Goal: Task Accomplishment & Management: Use online tool/utility

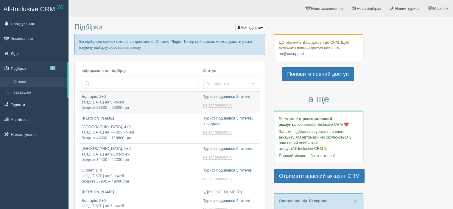
type input "[DATE] 17:10"
click at [369, 8] on span "Нова підбірка" at bounding box center [369, 8] width 25 height 4
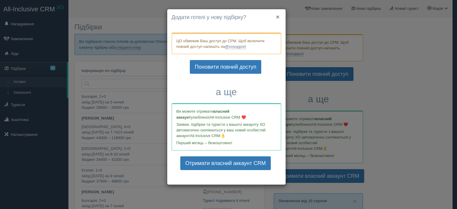
click at [279, 16] on button "×" at bounding box center [278, 17] width 4 height 6
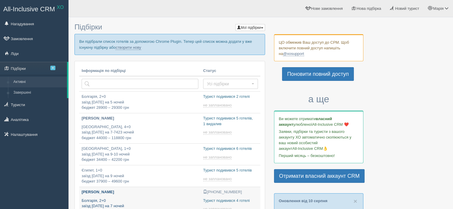
type input "[DATE] 18:35"
type input "[DATE] 18:40"
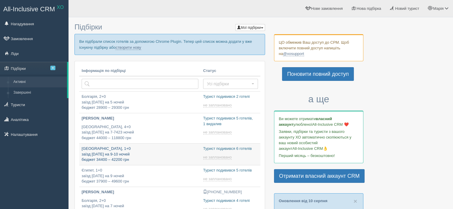
type input "[DATE] 20:05"
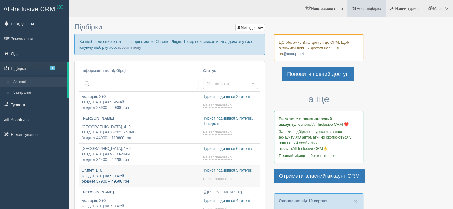
type input "[DATE] 19:50"
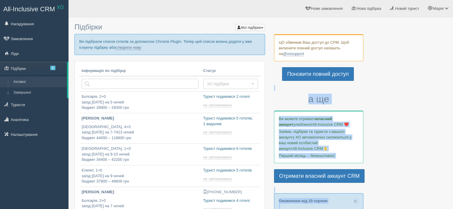
drag, startPoint x: 308, startPoint y: 56, endPoint x: 271, endPoint y: 41, distance: 40.0
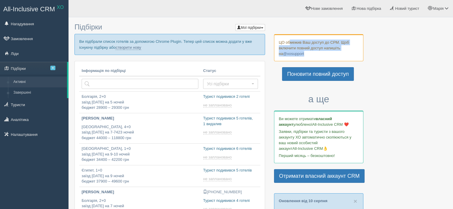
drag, startPoint x: 279, startPoint y: 42, endPoint x: 309, endPoint y: 56, distance: 32.9
click at [309, 56] on div "ЦО обмежив Ваш доступ до СРМ. Щоб включити повний доступ напишіть на @xosupport" at bounding box center [318, 47] width 89 height 27
click at [372, 9] on span "Нова підбірка" at bounding box center [369, 8] width 25 height 4
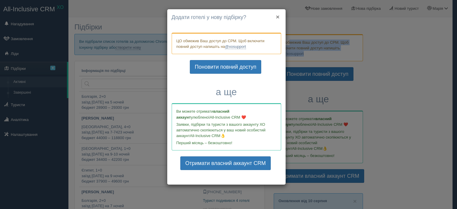
click at [278, 16] on button "×" at bounding box center [278, 17] width 4 height 6
